Goal: Task Accomplishment & Management: Complete application form

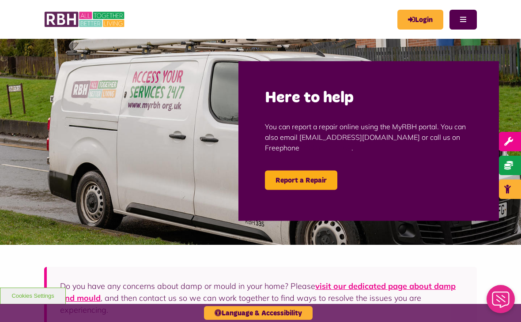
click at [299, 180] on link "Report a Repair" at bounding box center [301, 180] width 72 height 19
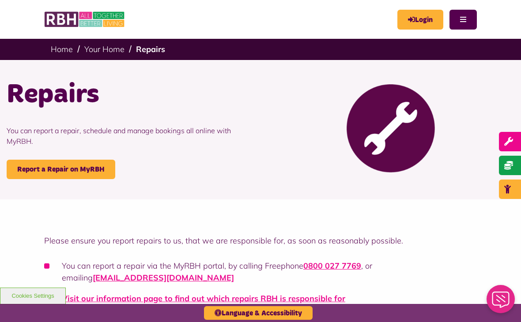
click at [421, 21] on link "Login" at bounding box center [420, 20] width 46 height 20
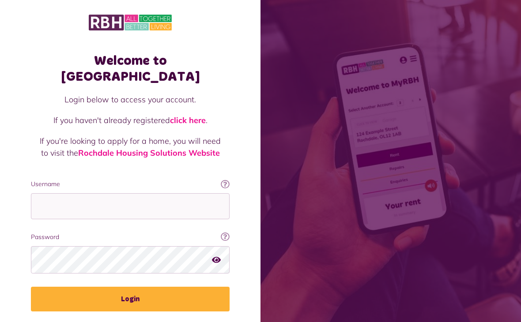
scroll to position [115, 0]
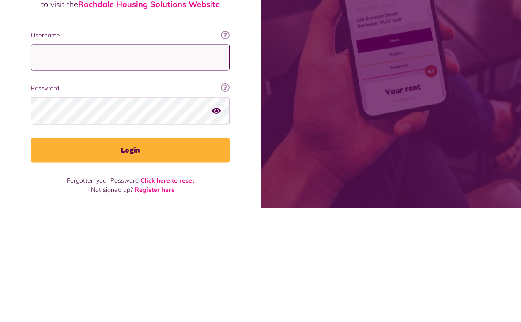
type input "**********"
click at [130, 252] on button "Login" at bounding box center [130, 264] width 199 height 25
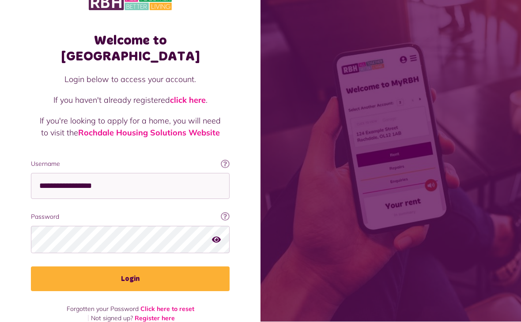
click at [158, 267] on button "Login" at bounding box center [130, 279] width 199 height 25
click at [129, 267] on button "Login" at bounding box center [130, 279] width 199 height 25
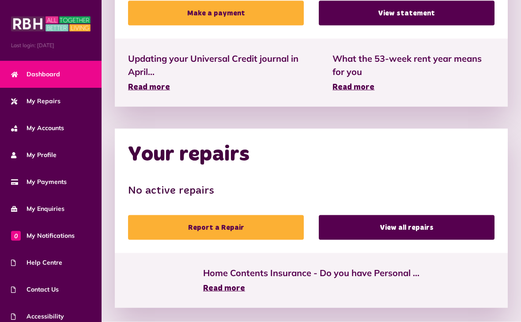
scroll to position [395, 0]
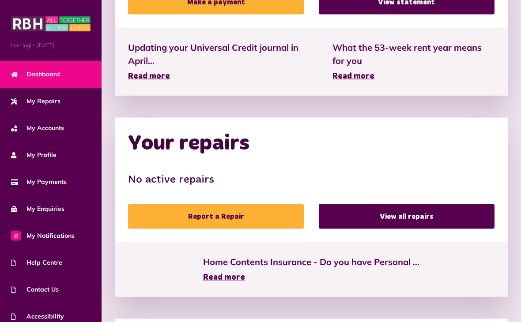
click at [211, 218] on link "Report a Repair" at bounding box center [216, 216] width 176 height 25
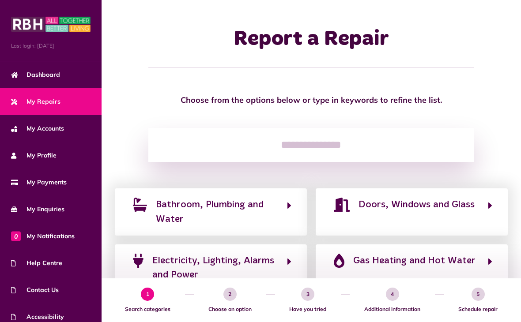
click at [276, 210] on span "Bathroom, Plumbing and Water" at bounding box center [217, 212] width 122 height 29
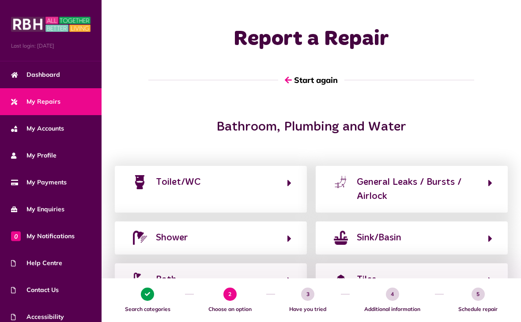
click at [488, 235] on icon "button" at bounding box center [490, 238] width 4 height 11
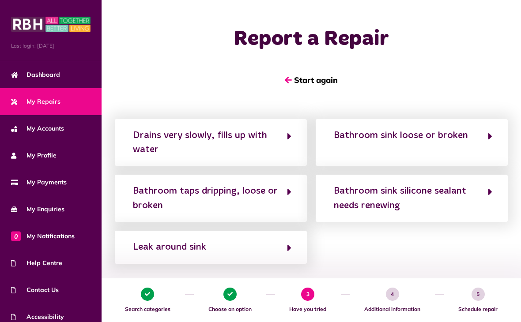
click at [289, 192] on icon "button" at bounding box center [289, 192] width 4 height 11
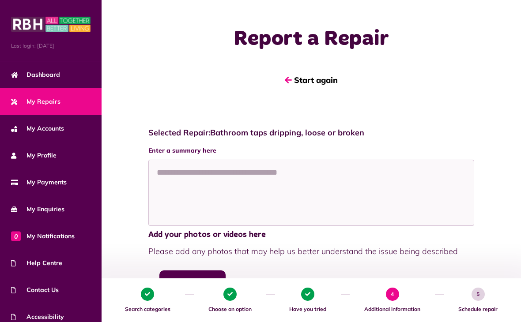
scroll to position [4, 0]
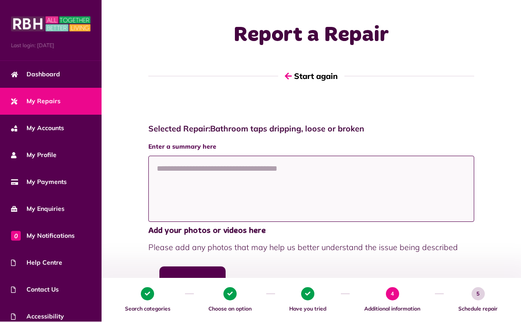
click at [172, 190] on textarea at bounding box center [311, 189] width 326 height 66
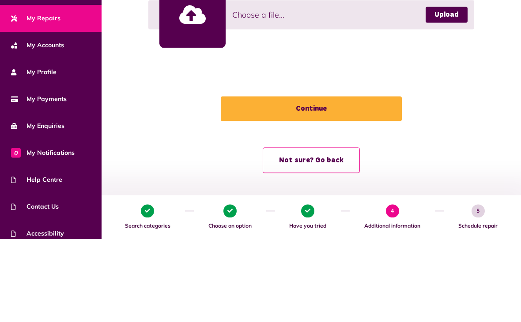
type textarea "**********"
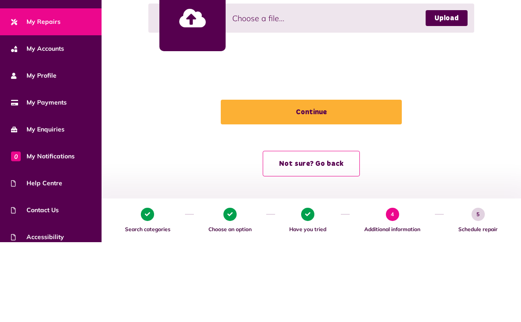
click at [320, 180] on button "Continue" at bounding box center [311, 192] width 181 height 25
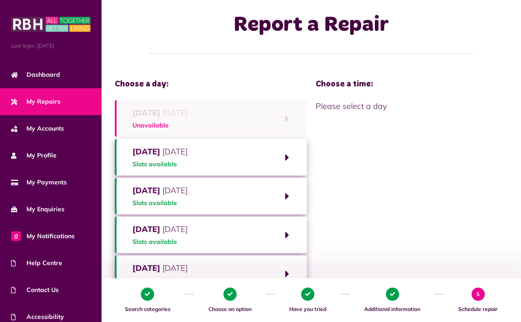
scroll to position [15, 0]
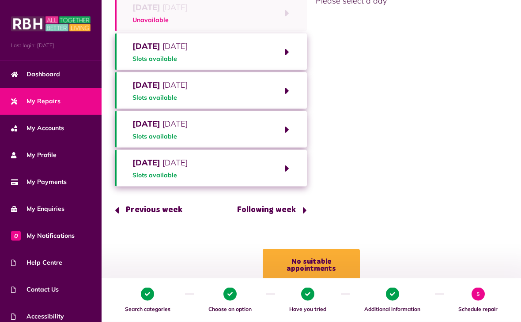
click at [307, 263] on button "No suitable appointments" at bounding box center [311, 265] width 97 height 32
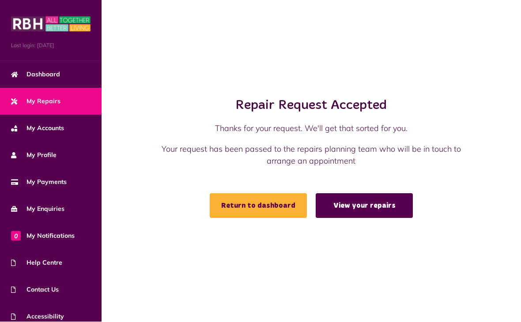
scroll to position [0, 0]
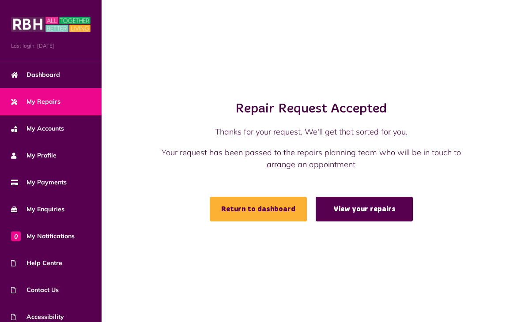
click at [244, 217] on link "Return to dashboard" at bounding box center [258, 209] width 97 height 25
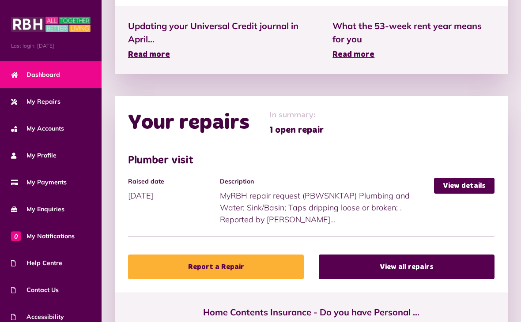
scroll to position [405, 0]
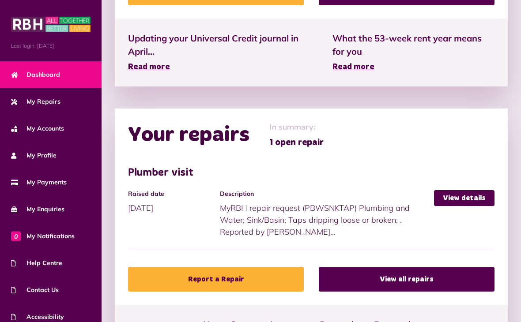
click at [449, 198] on link "View details" at bounding box center [464, 198] width 60 height 16
click at [462, 197] on link "View details" at bounding box center [464, 198] width 60 height 16
